Goal: Book appointment/travel/reservation

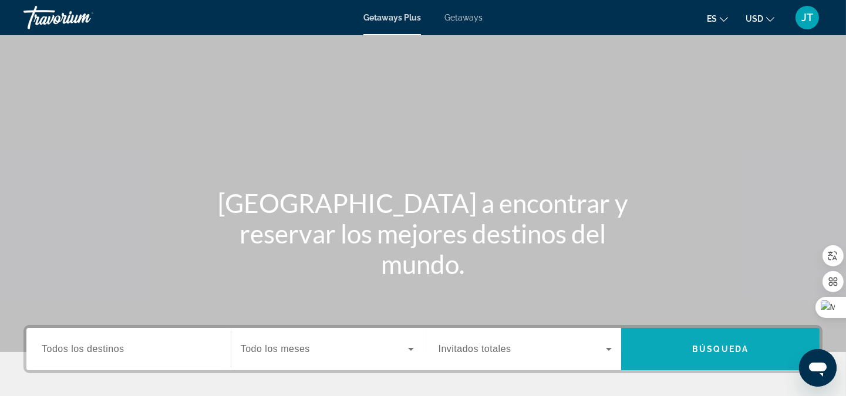
click at [743, 341] on span "Search widget" at bounding box center [720, 349] width 198 height 28
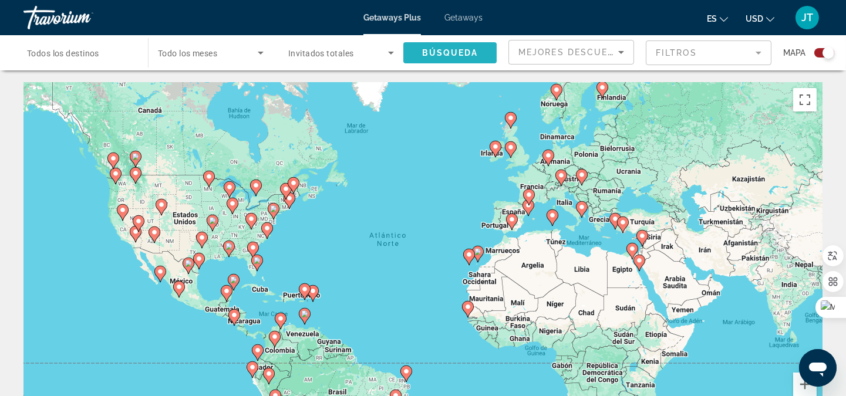
click at [444, 61] on span "Search widget" at bounding box center [449, 53] width 93 height 28
click at [95, 54] on span "Todos los destinos" at bounding box center [63, 53] width 72 height 9
click at [95, 54] on input "Destination Todos los destinos" at bounding box center [80, 53] width 106 height 14
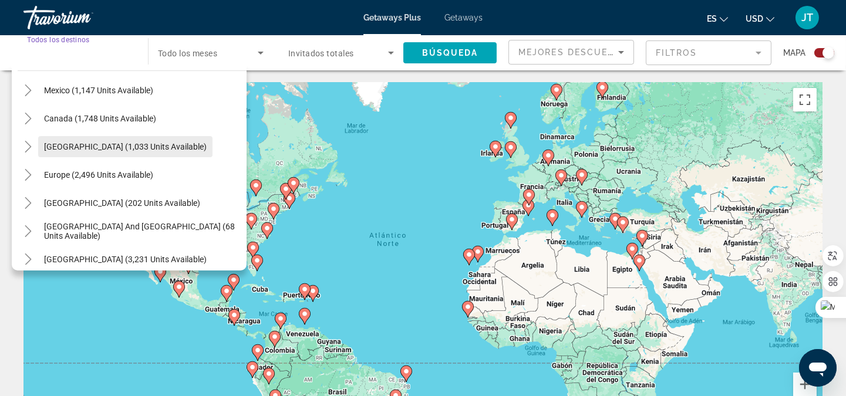
scroll to position [86, 0]
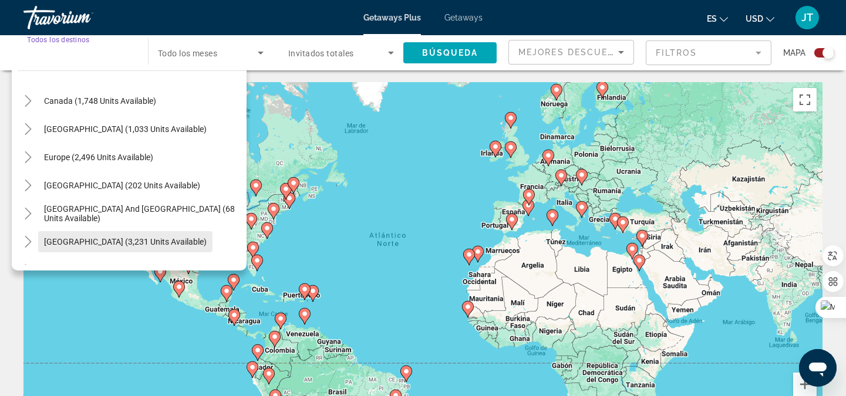
click at [108, 235] on span "Search widget" at bounding box center [125, 242] width 174 height 28
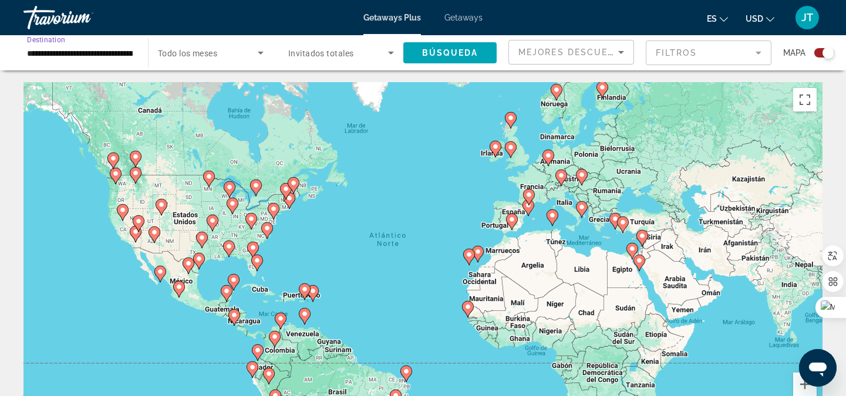
click at [109, 57] on input "**********" at bounding box center [80, 53] width 106 height 14
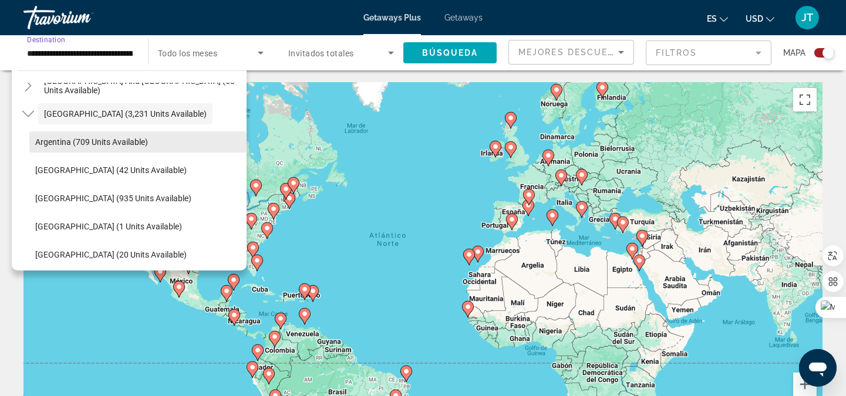
scroll to position [241, 0]
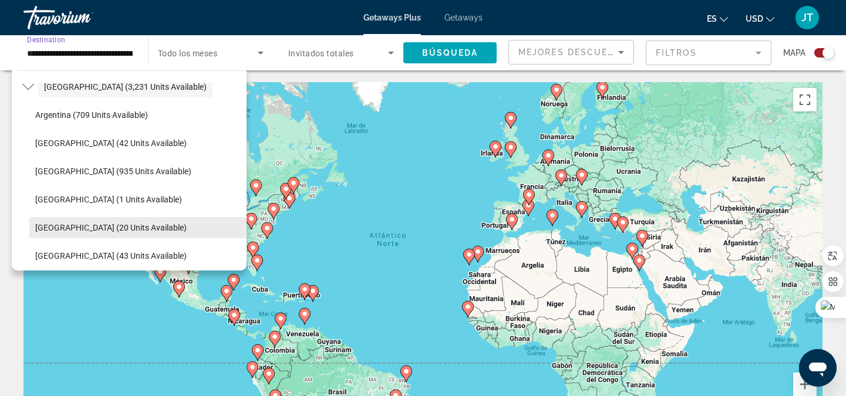
click at [93, 223] on span "[GEOGRAPHIC_DATA] (20 units available)" at bounding box center [110, 227] width 151 height 9
type input "**********"
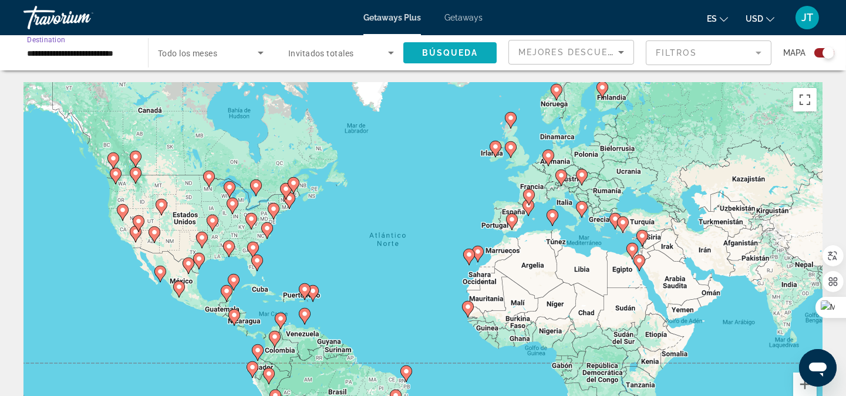
click at [453, 54] on span "Búsqueda" at bounding box center [450, 52] width 56 height 9
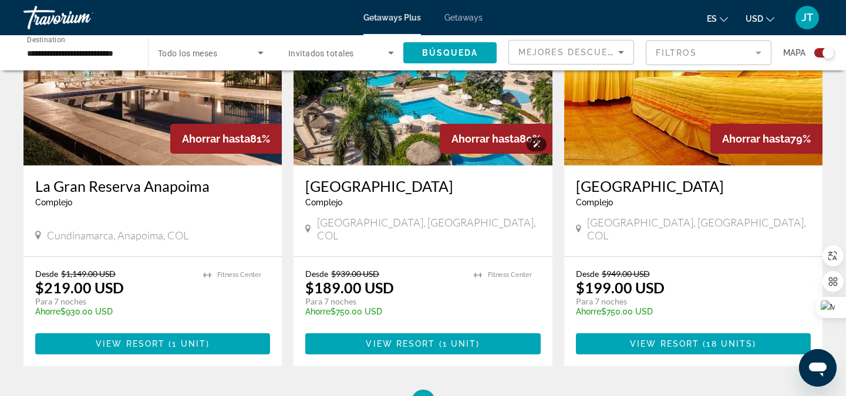
scroll to position [495, 0]
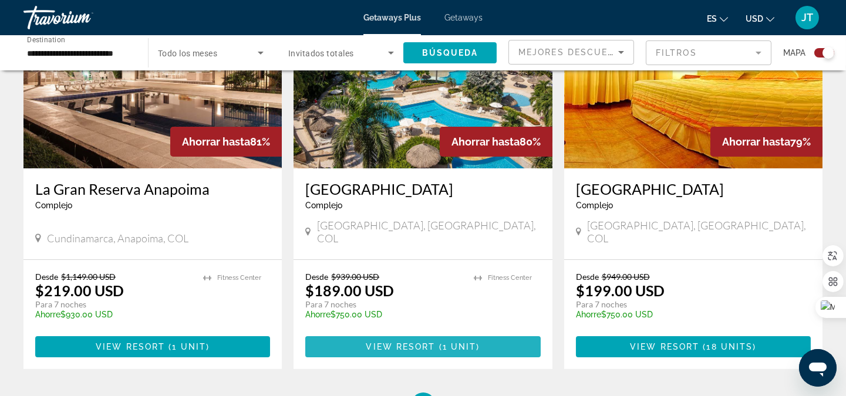
click at [444, 340] on span "Main content" at bounding box center [422, 347] width 235 height 28
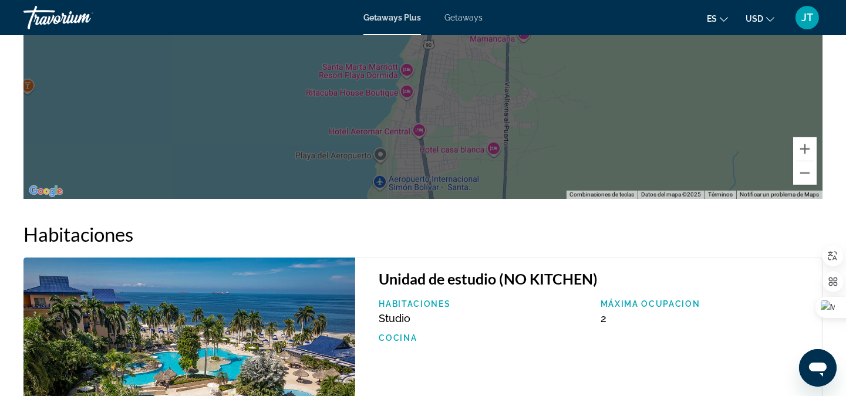
scroll to position [1217, 0]
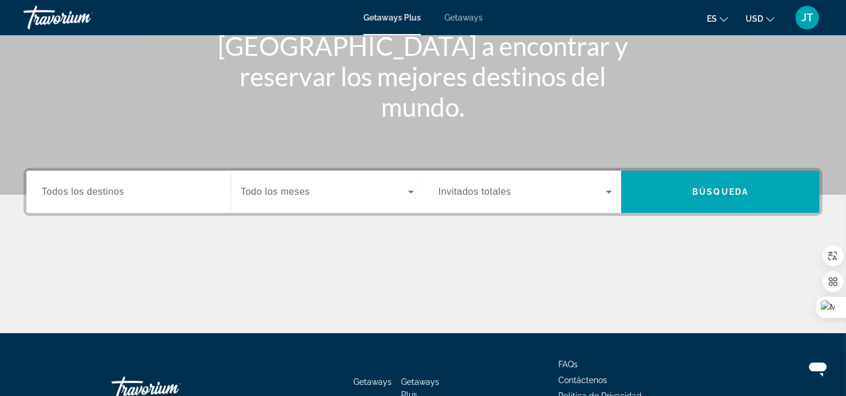
scroll to position [174, 0]
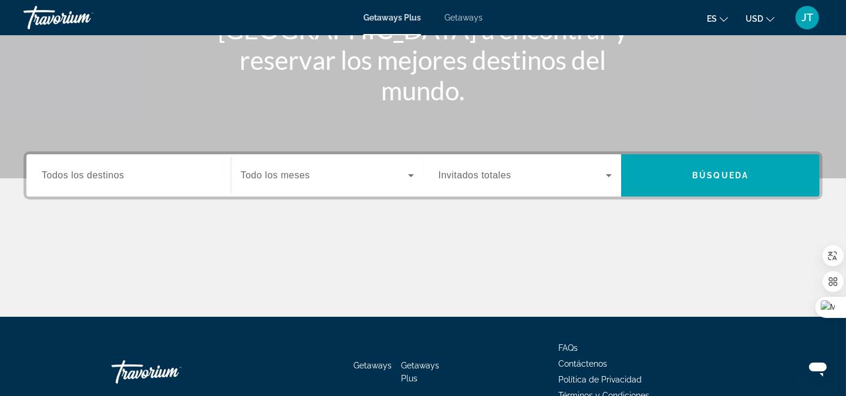
click at [99, 178] on span "Todos los destinos" at bounding box center [83, 175] width 83 height 10
click at [99, 178] on input "Destination Todos los destinos" at bounding box center [129, 176] width 174 height 14
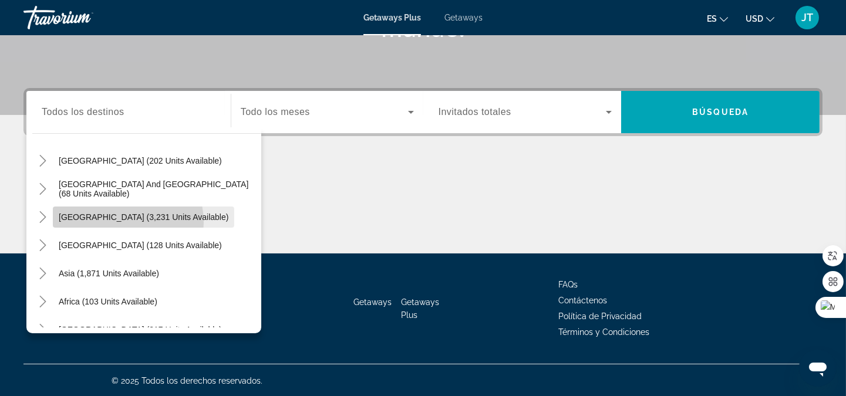
click at [112, 222] on span "Search widget" at bounding box center [143, 217] width 181 height 28
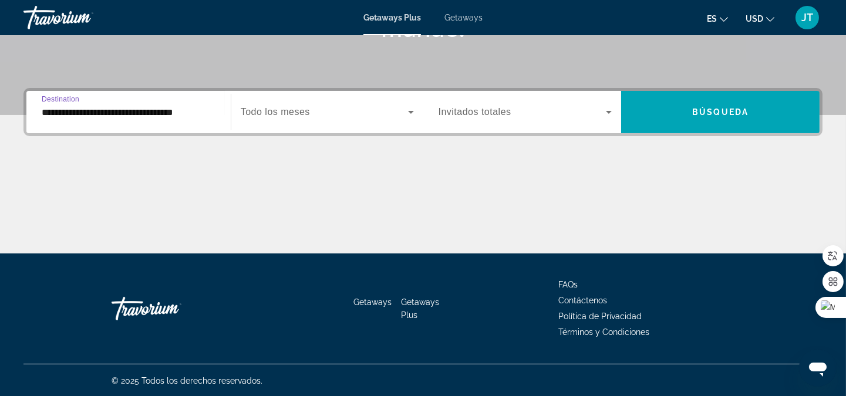
click at [149, 114] on input "**********" at bounding box center [129, 113] width 174 height 14
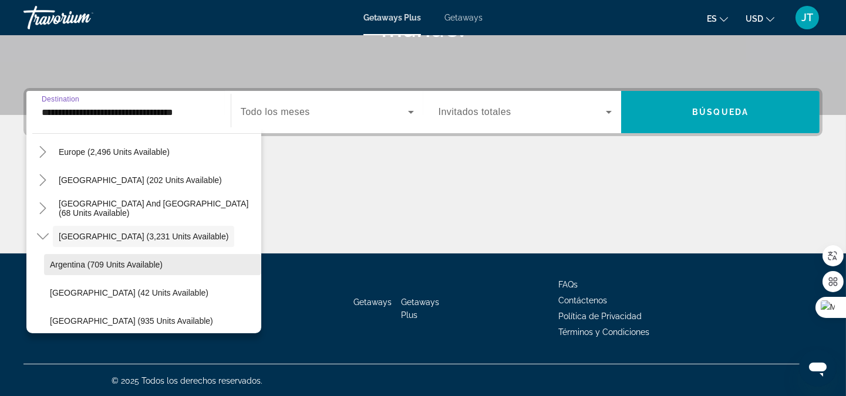
scroll to position [241, 0]
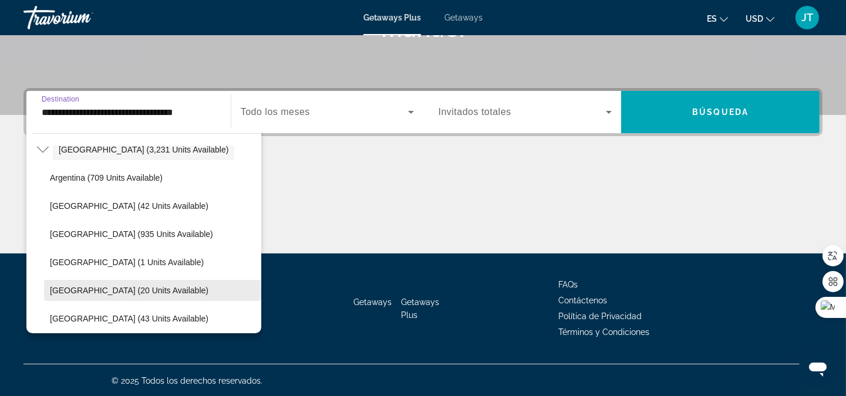
click at [91, 286] on span "[GEOGRAPHIC_DATA] (20 units available)" at bounding box center [129, 290] width 158 height 9
type input "**********"
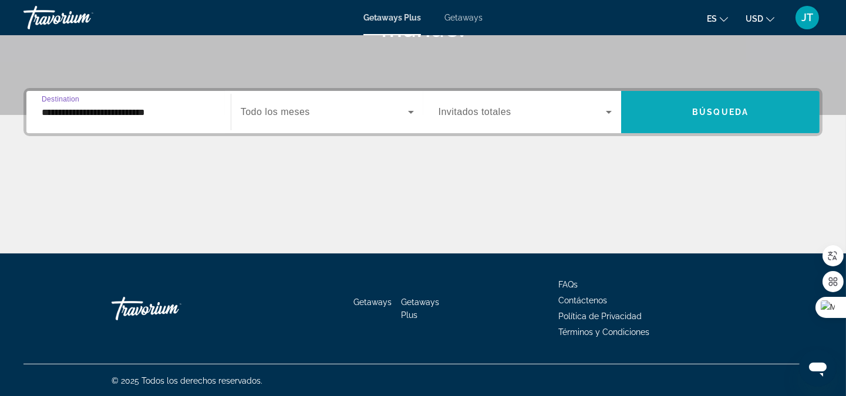
click at [662, 118] on span "Search widget" at bounding box center [720, 112] width 198 height 28
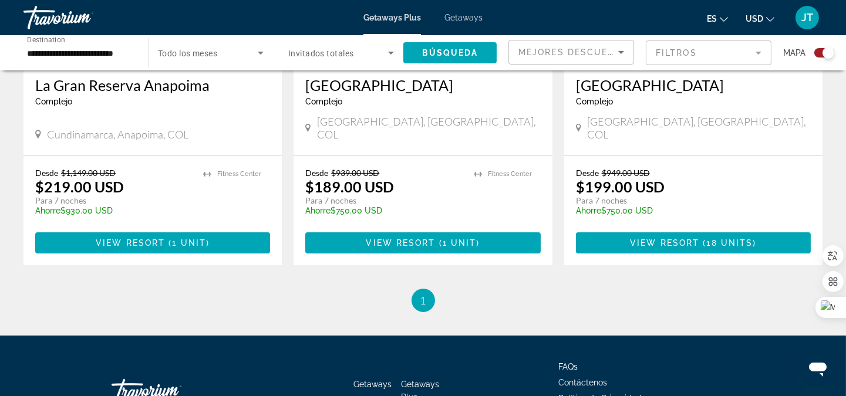
scroll to position [608, 0]
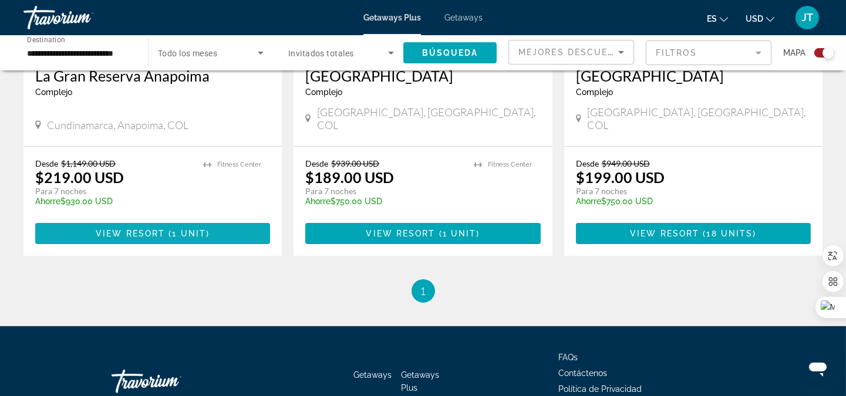
click at [189, 226] on span "Main content" at bounding box center [152, 233] width 235 height 28
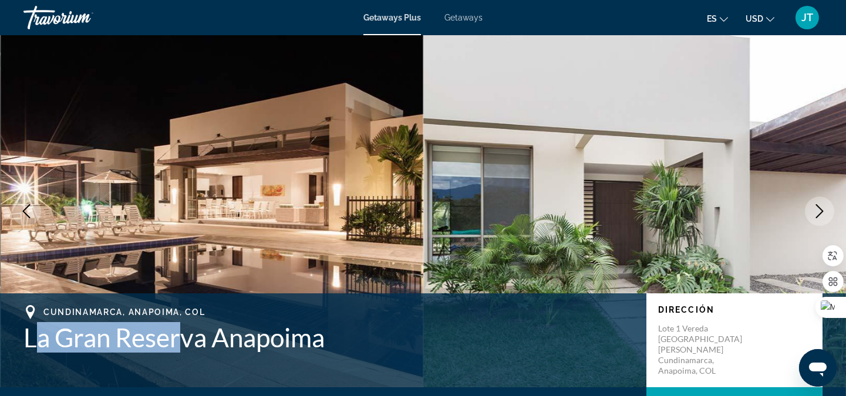
drag, startPoint x: 31, startPoint y: 338, endPoint x: 180, endPoint y: 346, distance: 149.9
click at [180, 346] on h1 "La Gran Reserva Anapoima" at bounding box center [328, 337] width 611 height 31
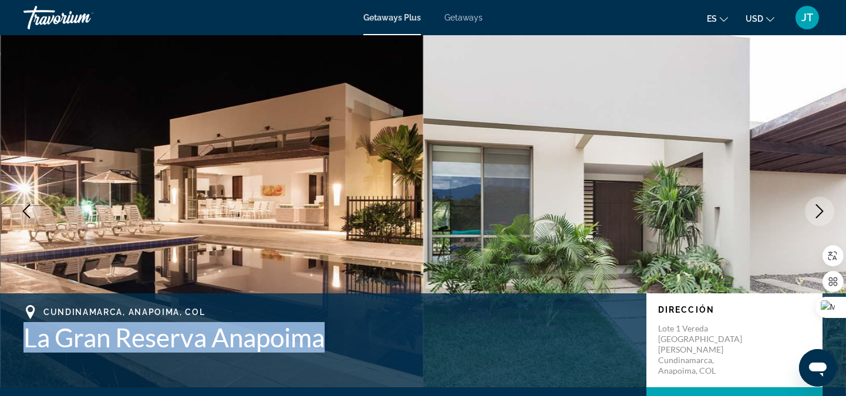
drag, startPoint x: 325, startPoint y: 343, endPoint x: 24, endPoint y: 337, distance: 301.1
click at [24, 337] on h1 "La Gran Reserva Anapoima" at bounding box center [328, 337] width 611 height 31
copy h1 "La Gran Reserva Anapoima"
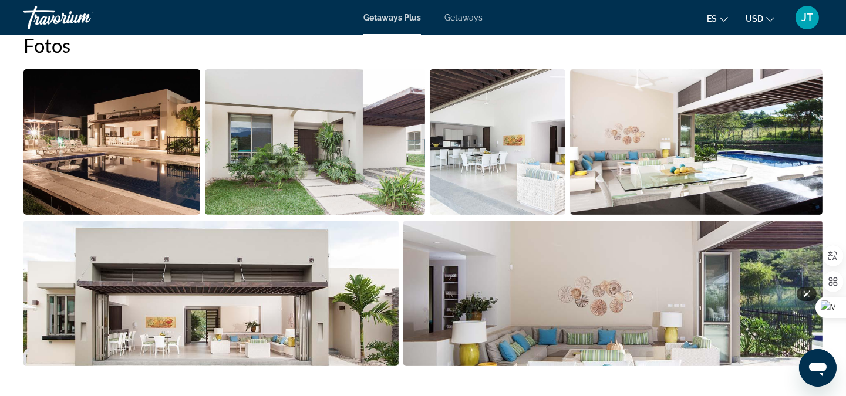
scroll to position [521, 0]
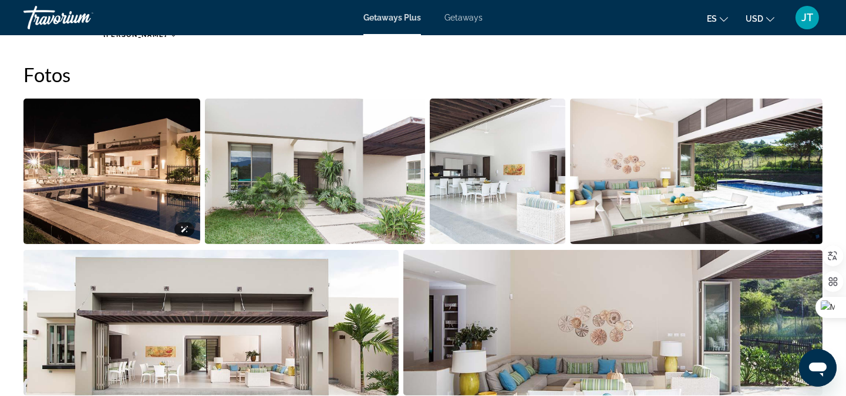
click at [92, 156] on img "Open full-screen image slider" at bounding box center [111, 172] width 177 height 146
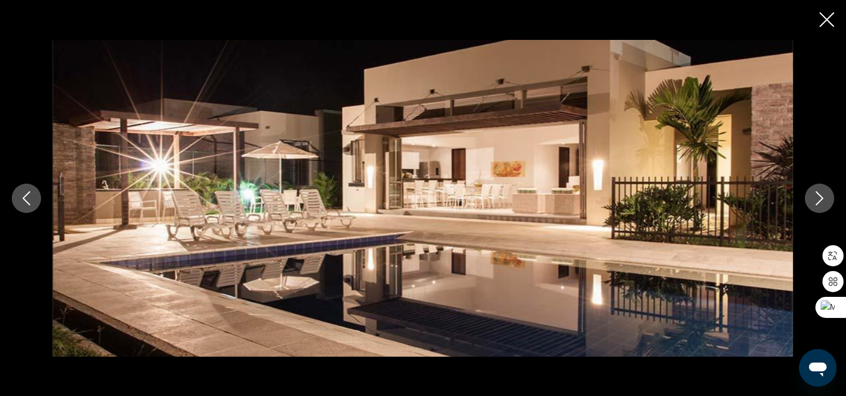
click at [823, 202] on icon "Next image" at bounding box center [819, 198] width 14 height 14
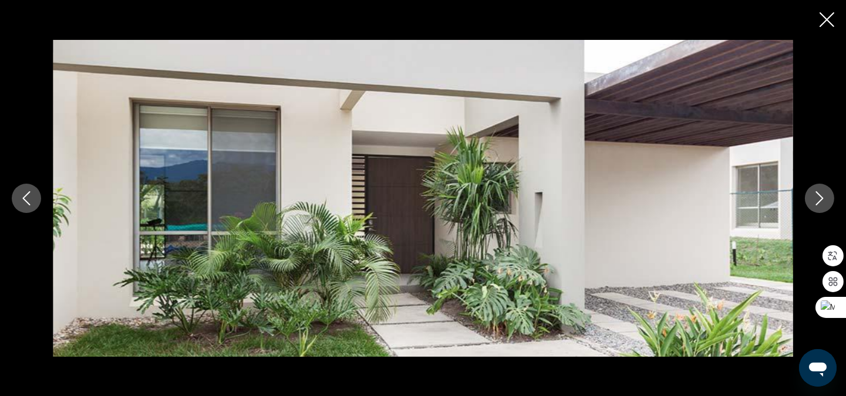
click at [823, 202] on icon "Next image" at bounding box center [819, 198] width 14 height 14
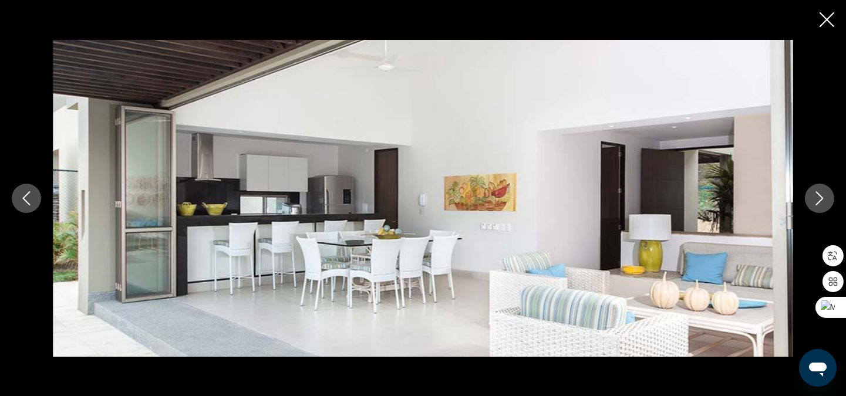
click at [823, 202] on icon "Next image" at bounding box center [819, 198] width 14 height 14
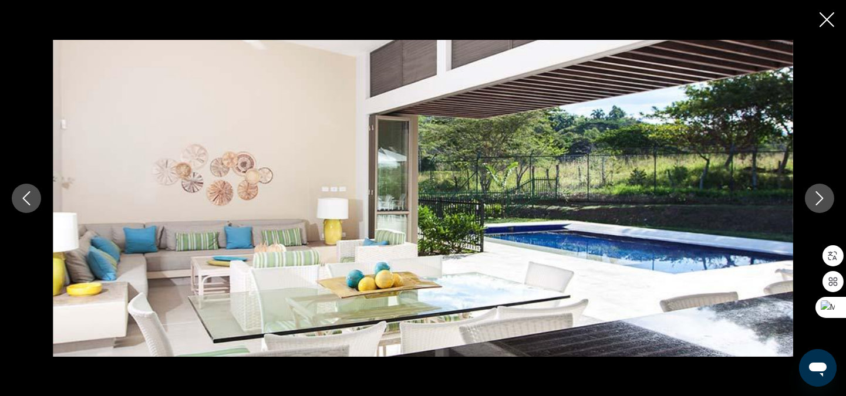
click at [823, 202] on icon "Next image" at bounding box center [819, 198] width 14 height 14
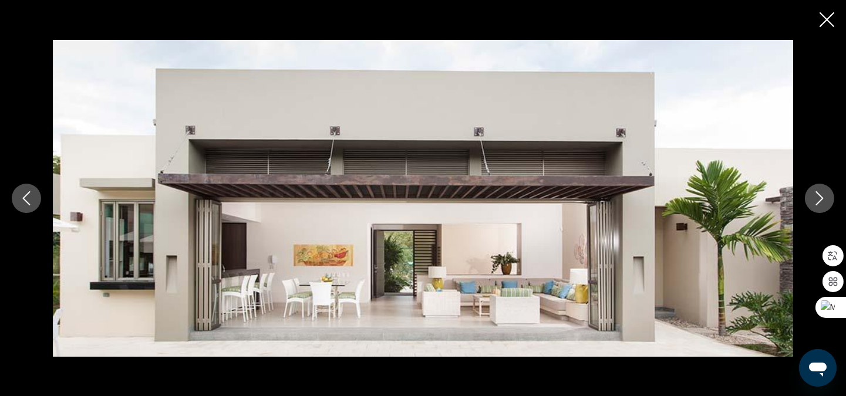
click at [820, 202] on icon "Next image" at bounding box center [819, 198] width 14 height 14
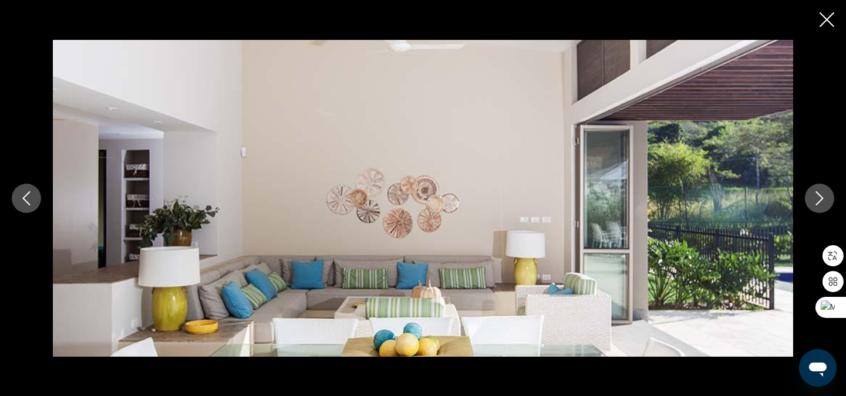
click at [820, 202] on icon "Next image" at bounding box center [819, 198] width 14 height 14
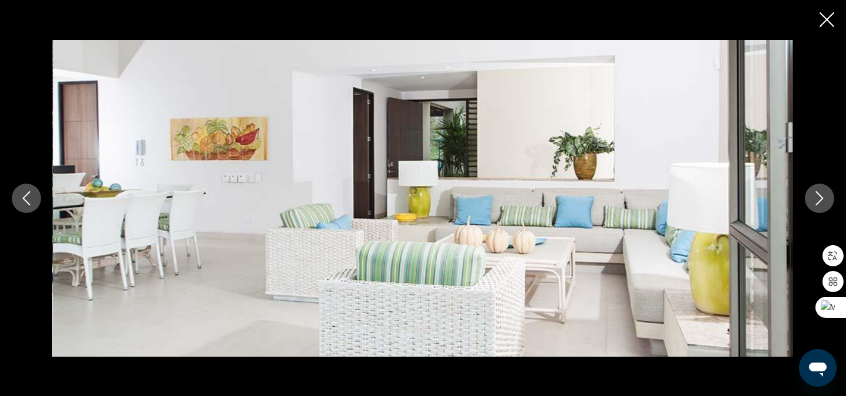
click at [820, 202] on icon "Next image" at bounding box center [819, 198] width 14 height 14
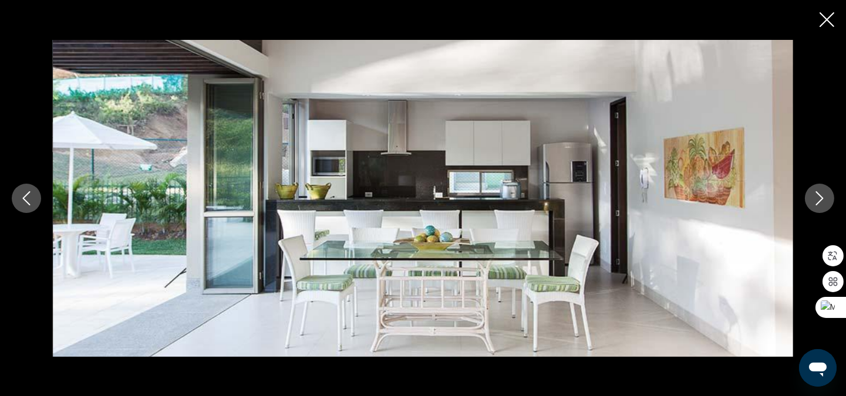
click at [820, 202] on icon "Next image" at bounding box center [819, 198] width 14 height 14
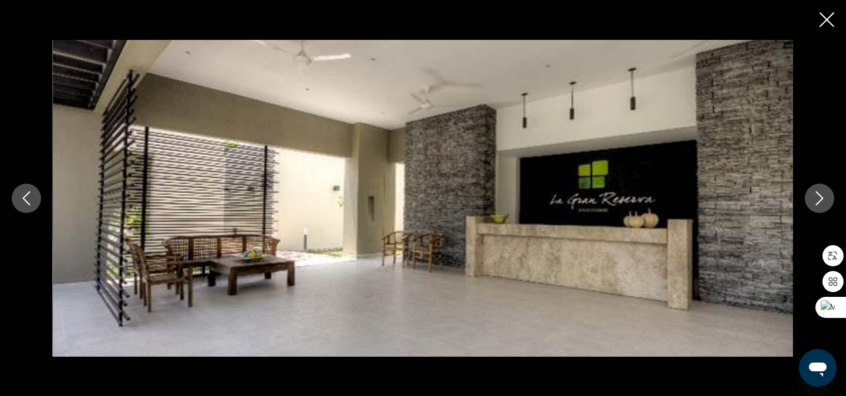
click at [820, 202] on icon "Next image" at bounding box center [819, 198] width 14 height 14
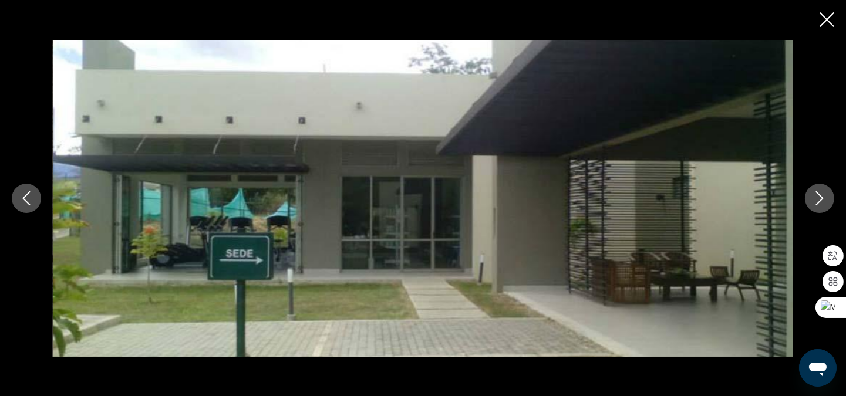
click at [819, 202] on icon "Next image" at bounding box center [819, 198] width 14 height 14
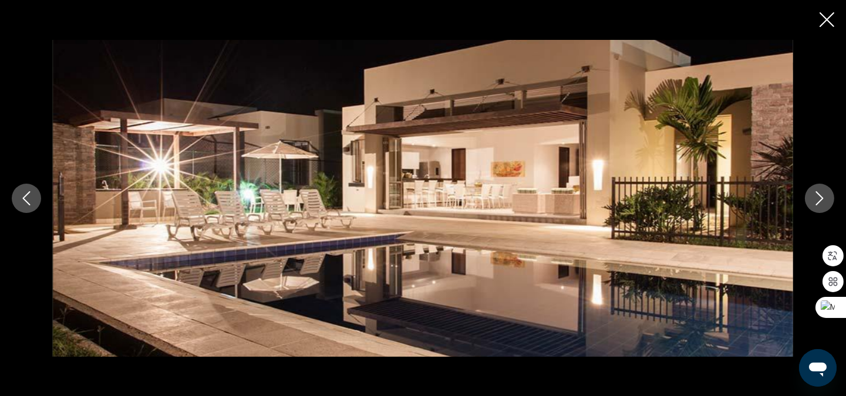
click at [31, 201] on icon "Previous image" at bounding box center [26, 198] width 14 height 14
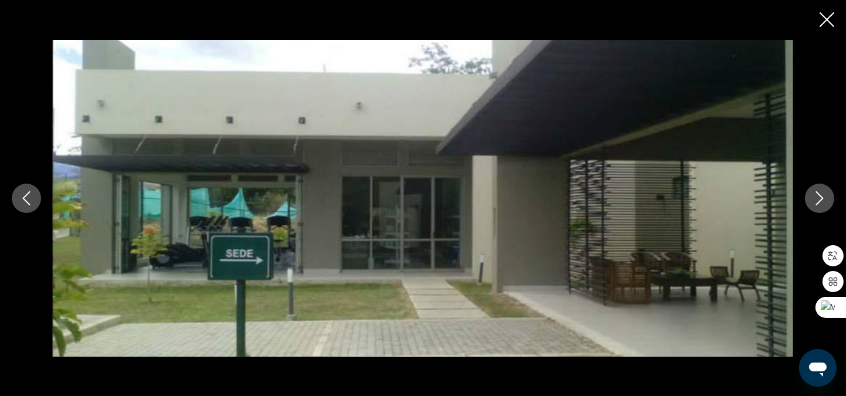
click at [820, 200] on icon "Next image" at bounding box center [819, 198] width 14 height 14
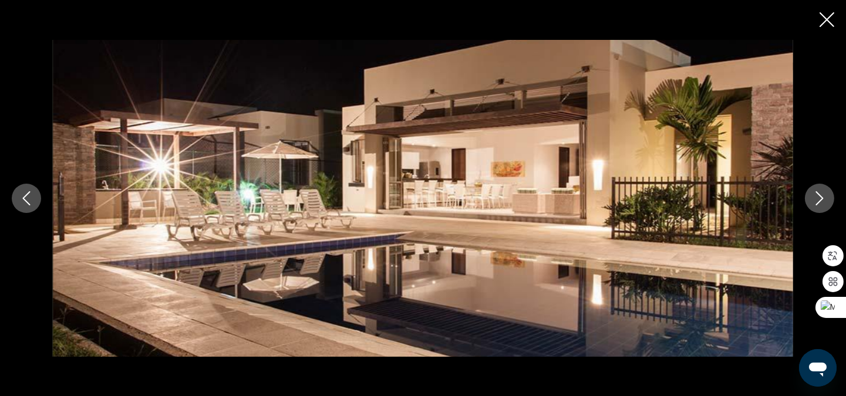
click at [820, 200] on icon "Next image" at bounding box center [819, 198] width 14 height 14
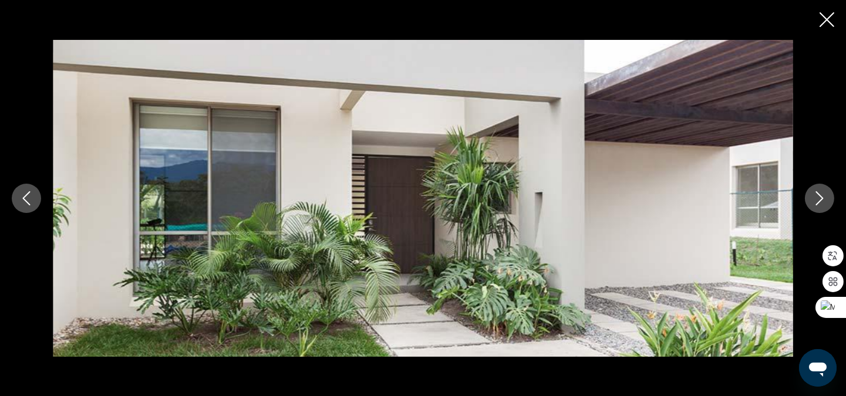
click at [820, 200] on icon "Next image" at bounding box center [819, 198] width 14 height 14
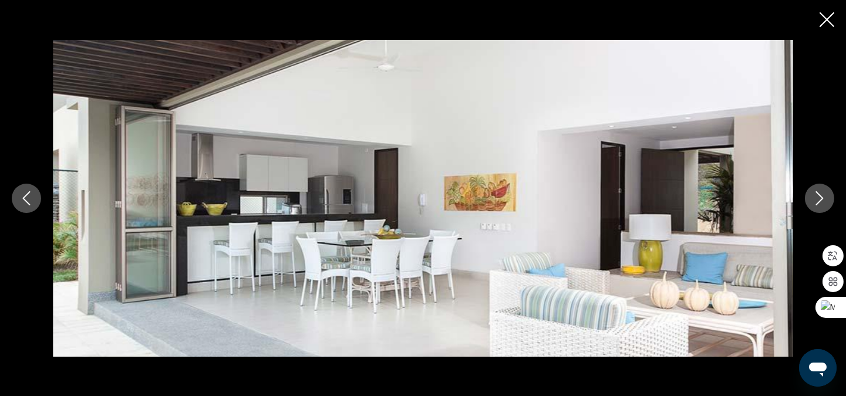
click at [820, 200] on icon "Next image" at bounding box center [820, 198] width 8 height 14
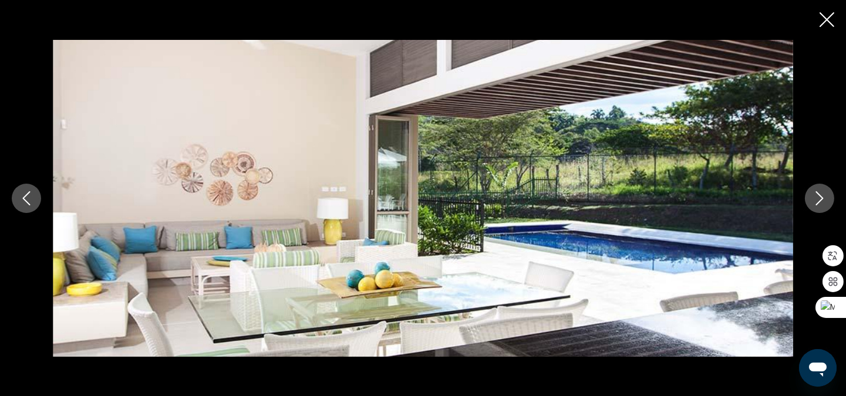
click at [820, 200] on icon "Next image" at bounding box center [820, 198] width 8 height 14
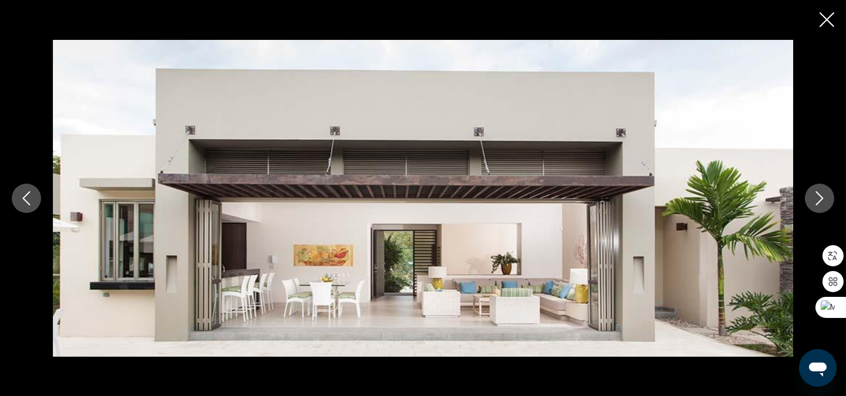
click at [820, 200] on icon "Next image" at bounding box center [820, 198] width 8 height 14
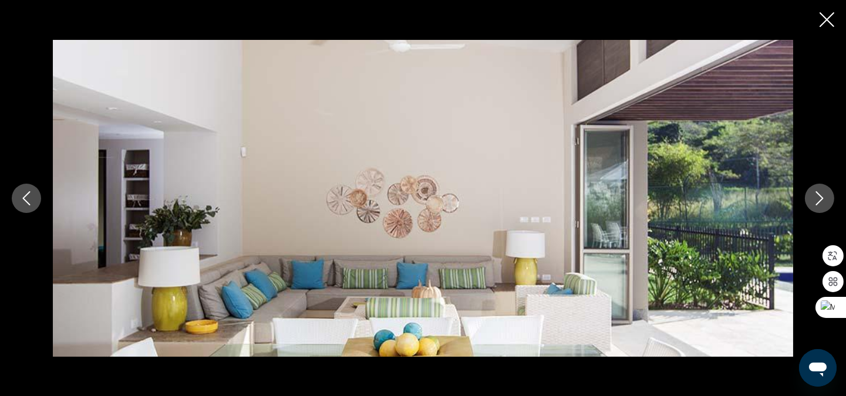
click at [824, 203] on icon "Next image" at bounding box center [819, 198] width 14 height 14
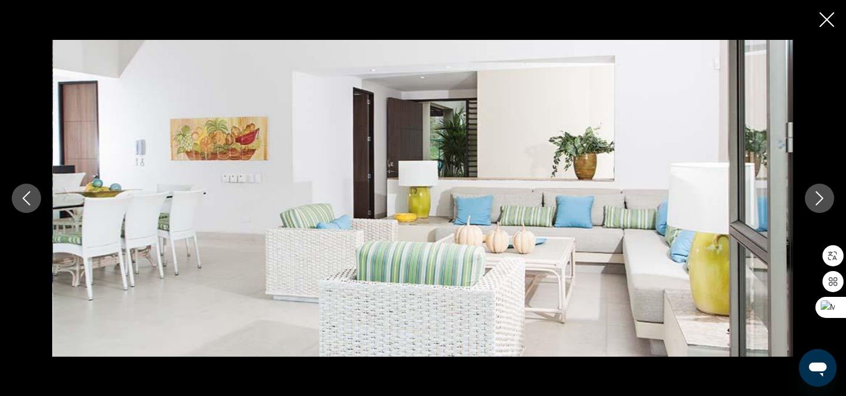
click at [824, 203] on icon "Next image" at bounding box center [819, 198] width 14 height 14
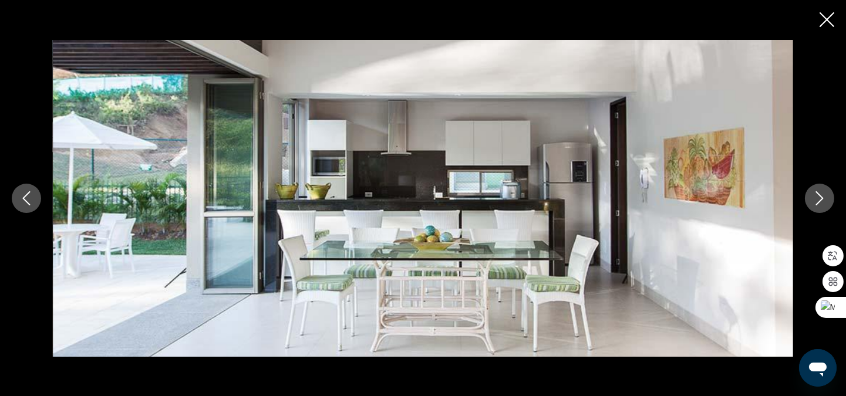
click at [824, 203] on icon "Next image" at bounding box center [819, 198] width 14 height 14
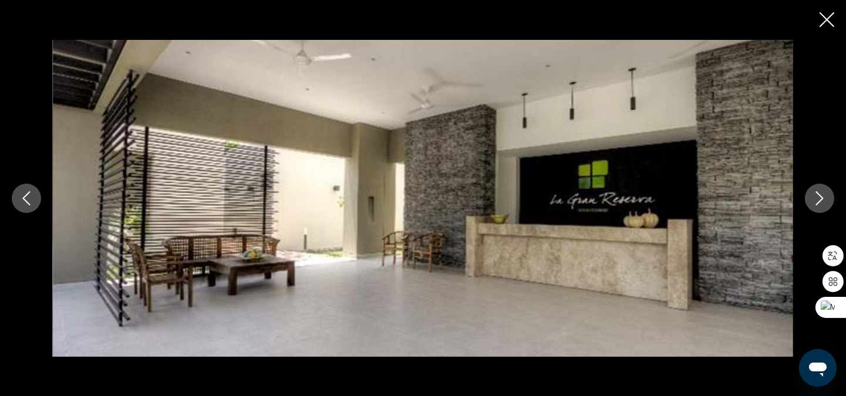
click at [825, 206] on button "Next image" at bounding box center [819, 198] width 29 height 29
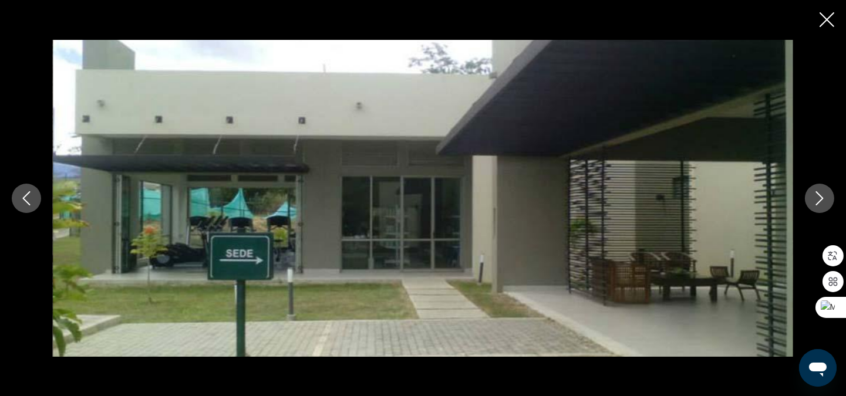
click at [825, 206] on button "Next image" at bounding box center [819, 198] width 29 height 29
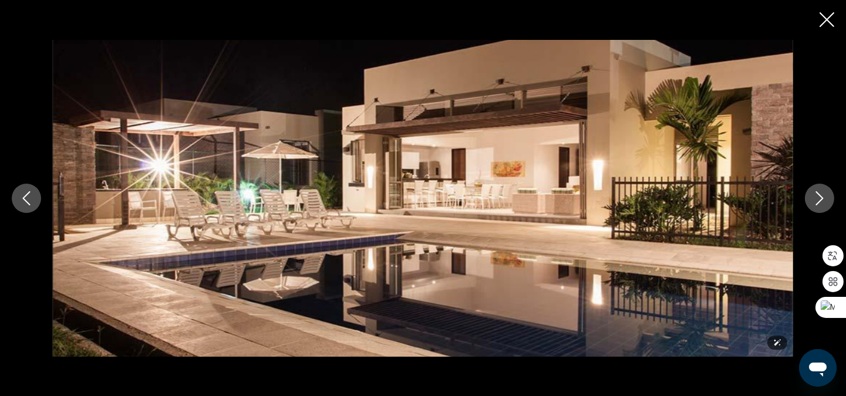
scroll to position [869, 0]
click at [826, 20] on icon "Close slideshow" at bounding box center [826, 19] width 15 height 15
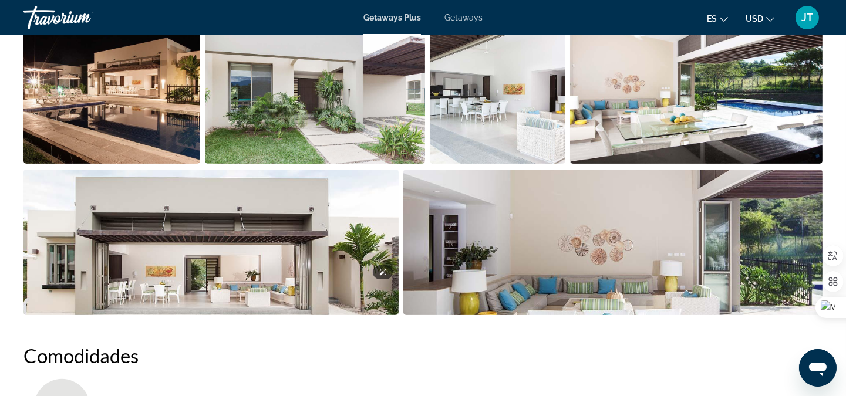
scroll to position [631, 0]
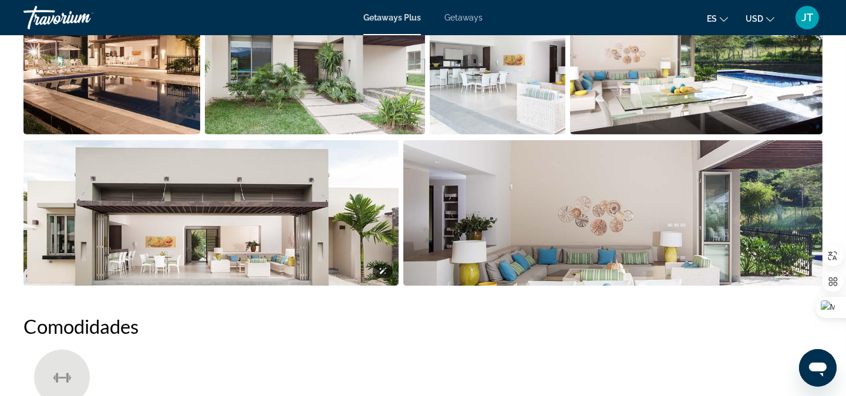
click at [285, 233] on img "Open full-screen image slider" at bounding box center [210, 213] width 375 height 146
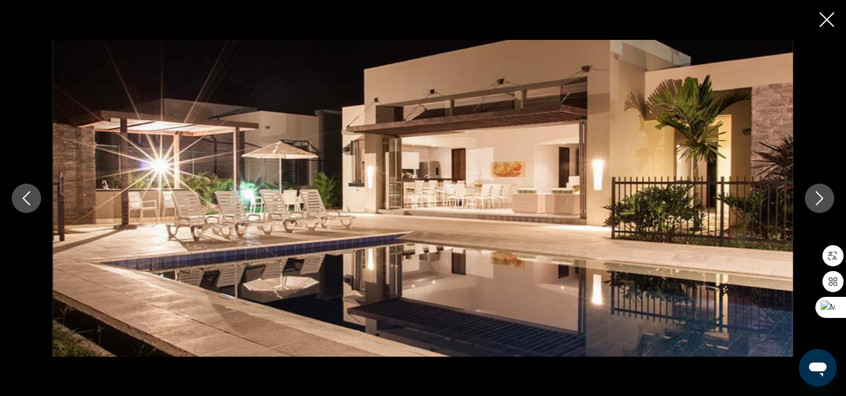
click at [816, 198] on icon "Next image" at bounding box center [819, 198] width 14 height 14
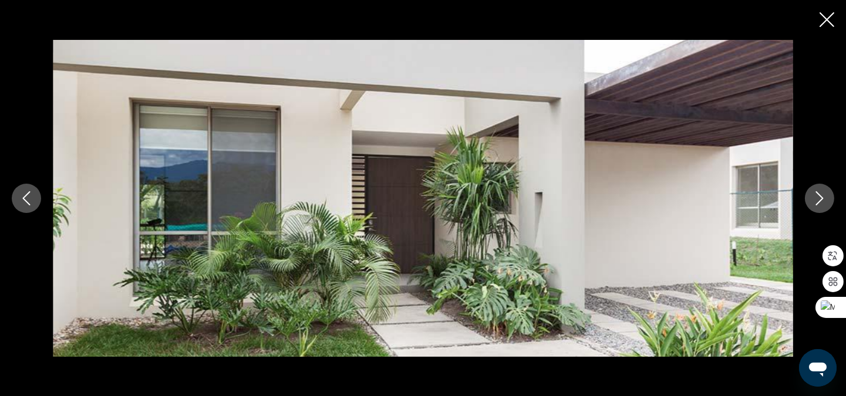
click at [816, 198] on icon "Next image" at bounding box center [819, 198] width 14 height 14
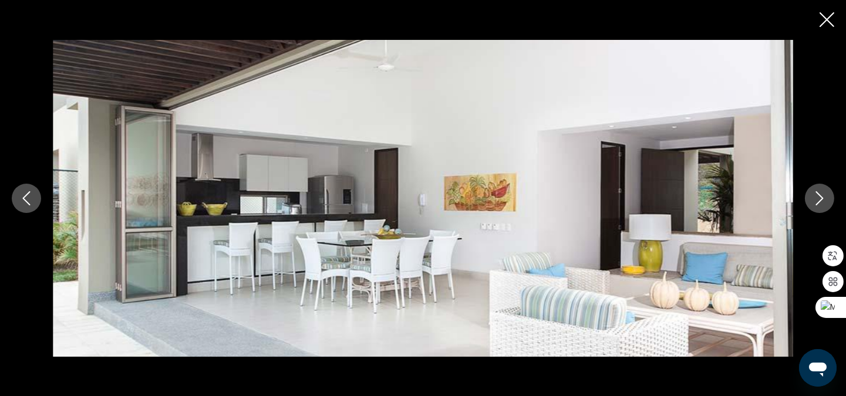
click at [816, 198] on icon "Next image" at bounding box center [819, 198] width 14 height 14
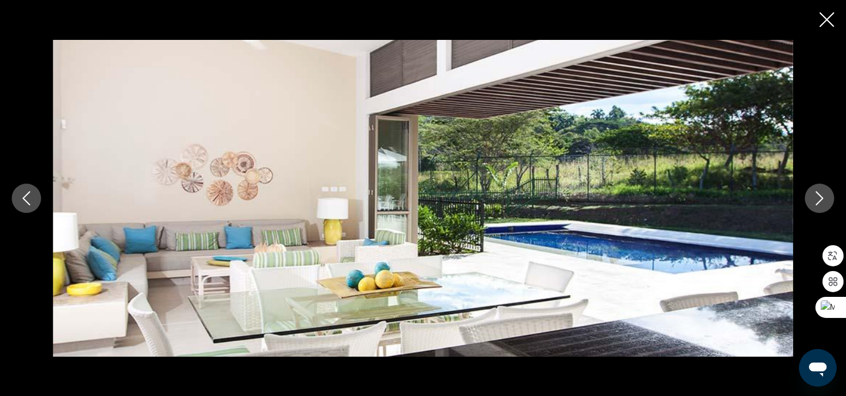
click at [816, 198] on icon "Next image" at bounding box center [819, 198] width 14 height 14
